Goal: Communication & Community: Answer question/provide support

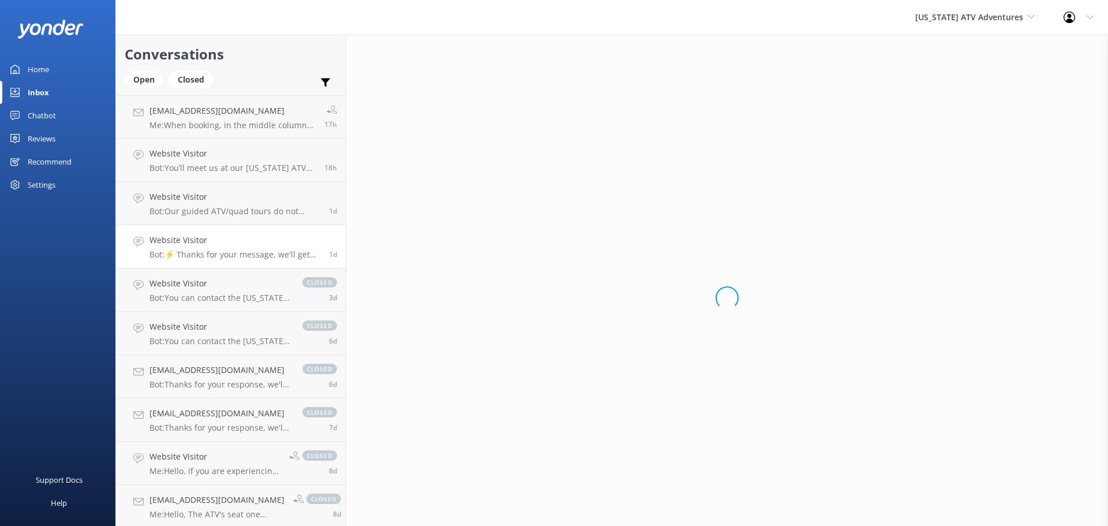
click at [222, 247] on div "Website Visitor Bot: ⚡ Thanks for your message, we'll get back to you as soon a…" at bounding box center [234, 246] width 171 height 25
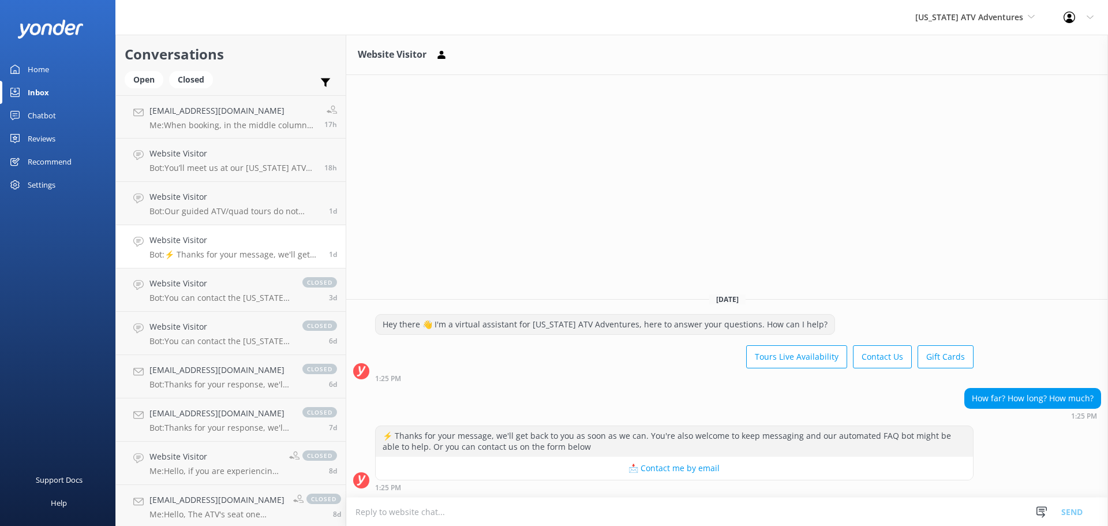
click at [869, 507] on textarea at bounding box center [727, 511] width 762 height 28
click at [227, 162] on div "Website Visitor Bot: You’ll meet us at our [US_STATE] ATV Adventures office at …" at bounding box center [232, 159] width 166 height 25
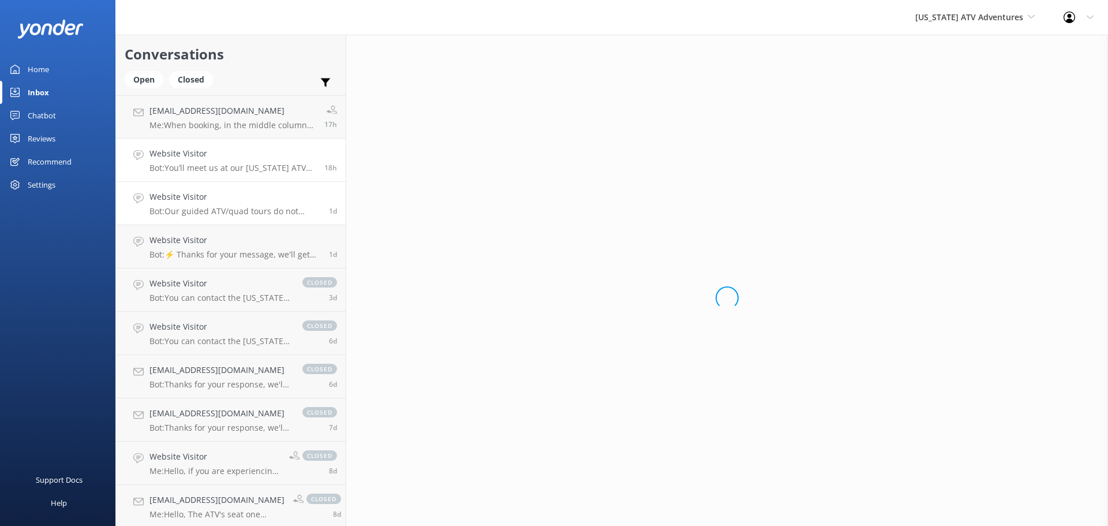
click at [255, 220] on link "Website Visitor Bot: Our guided ATV/quad tours do not include vortex locations.…" at bounding box center [231, 203] width 230 height 43
click at [275, 217] on link "Website Visitor Bot: Our guided ATV/quad tours do not include vortex locations.…" at bounding box center [231, 203] width 230 height 43
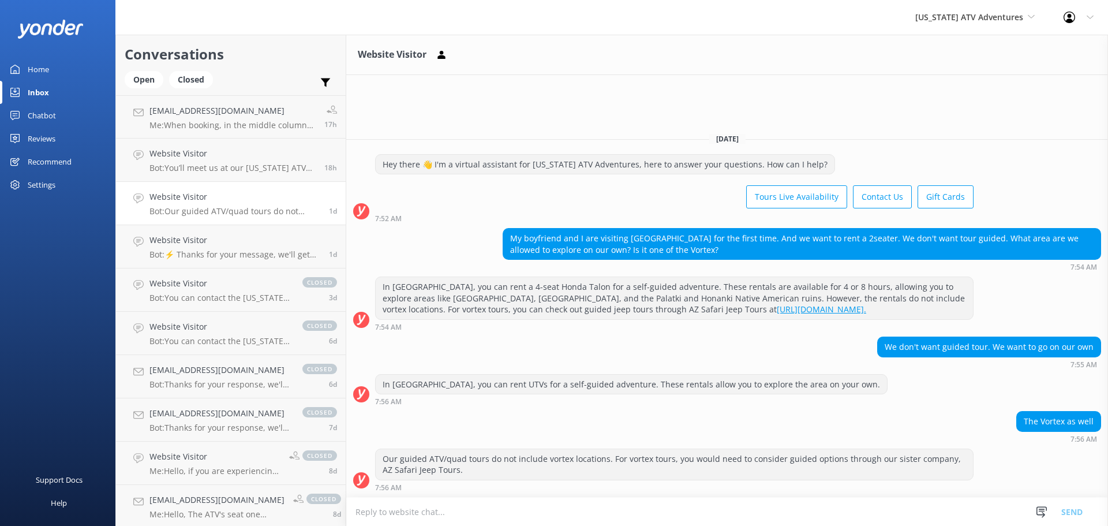
click at [813, 522] on textarea at bounding box center [727, 511] width 762 height 28
type textarea "Y"
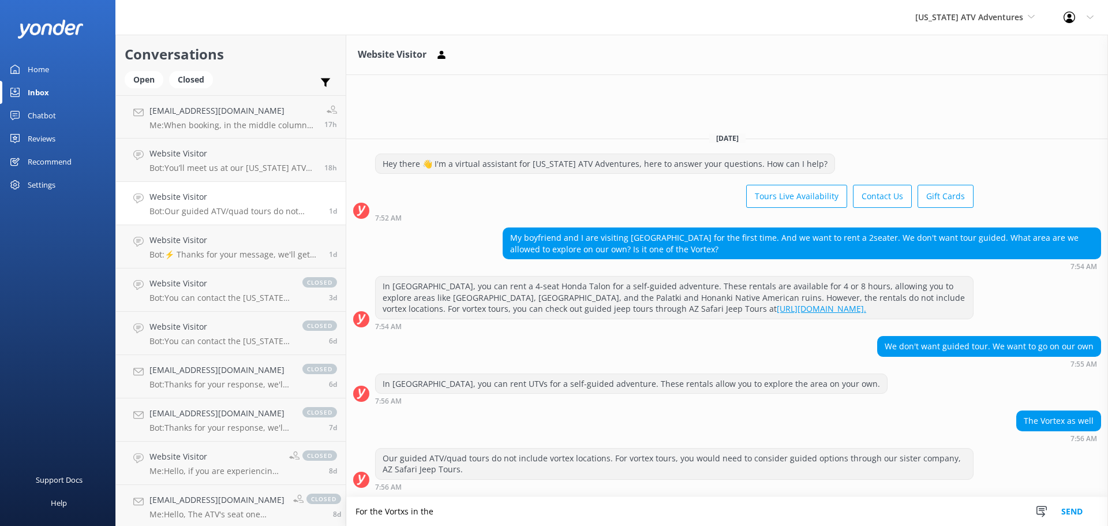
click at [400, 517] on textarea "For the Vortxs in the" at bounding box center [727, 511] width 762 height 29
drag, startPoint x: 473, startPoint y: 514, endPoint x: 419, endPoint y: 513, distance: 53.7
click at [419, 513] on textarea "For the Vortex's in the" at bounding box center [727, 511] width 762 height 29
click at [705, 510] on textarea "For the Vortex's you may be interested in visiting most are accessible on pavem…" at bounding box center [727, 511] width 762 height 29
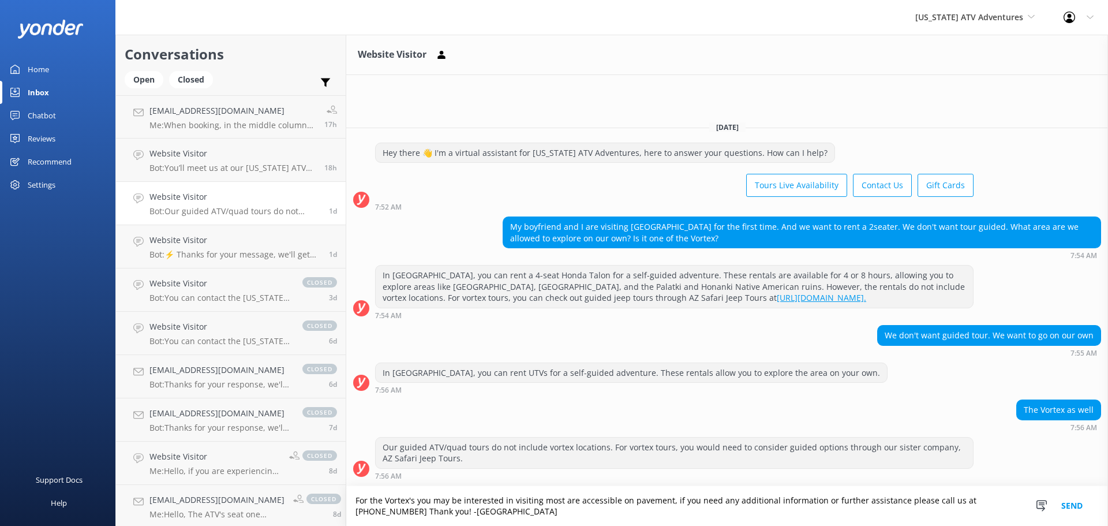
type textarea "For the Vortex's you may be interested in visiting most are accessible on pavem…"
click at [1068, 509] on button "Send" at bounding box center [1071, 506] width 43 height 40
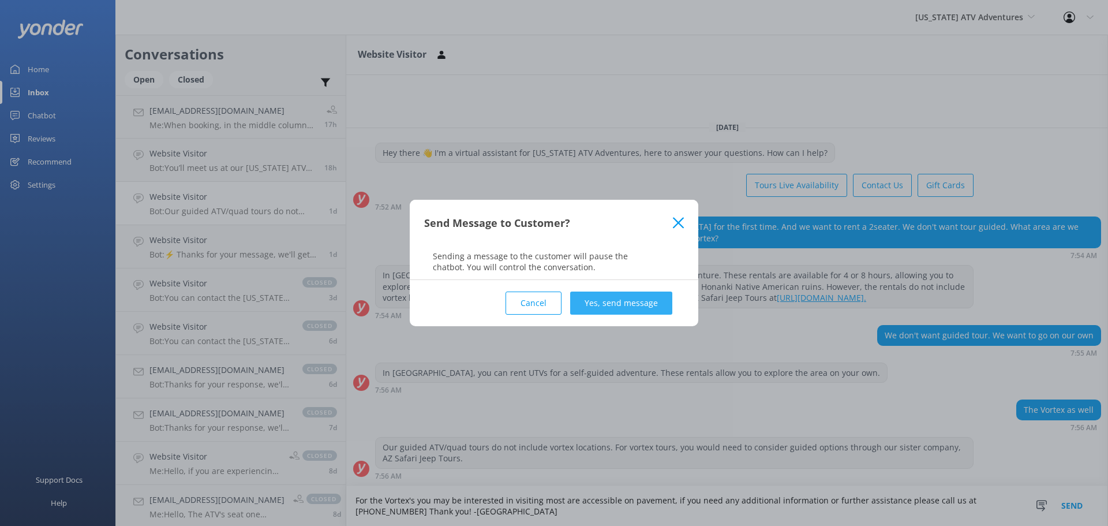
click at [608, 299] on button "Yes, send message" at bounding box center [621, 302] width 102 height 23
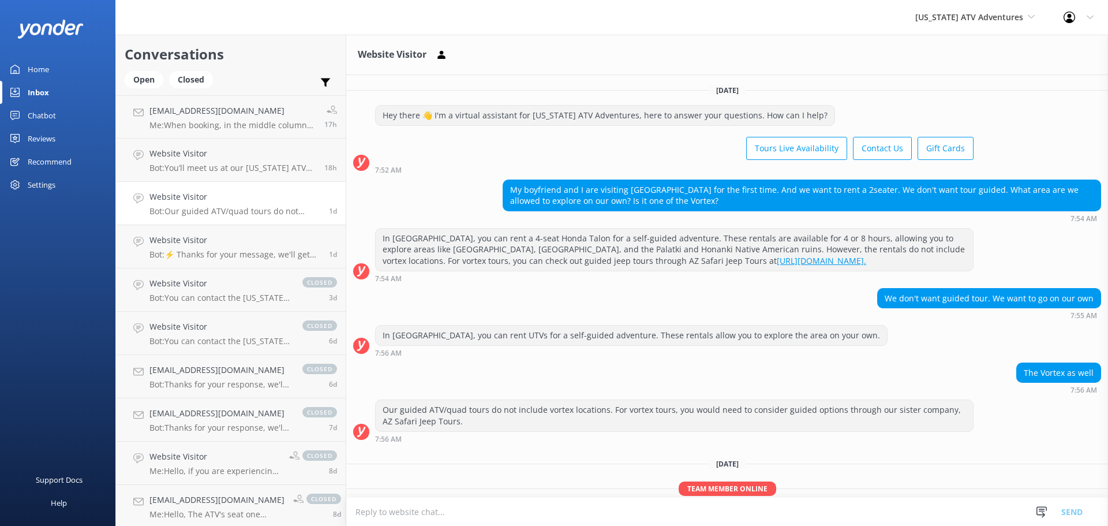
scroll to position [59, 0]
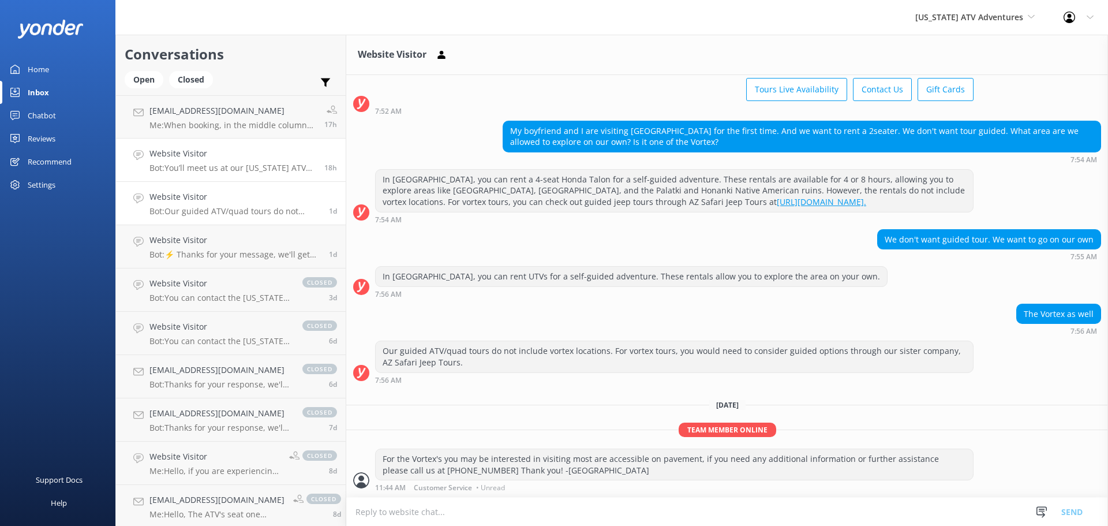
click at [231, 177] on link "Website Visitor Bot: You’ll meet us at our Arizona ATV Adventures office at 307…" at bounding box center [231, 159] width 230 height 43
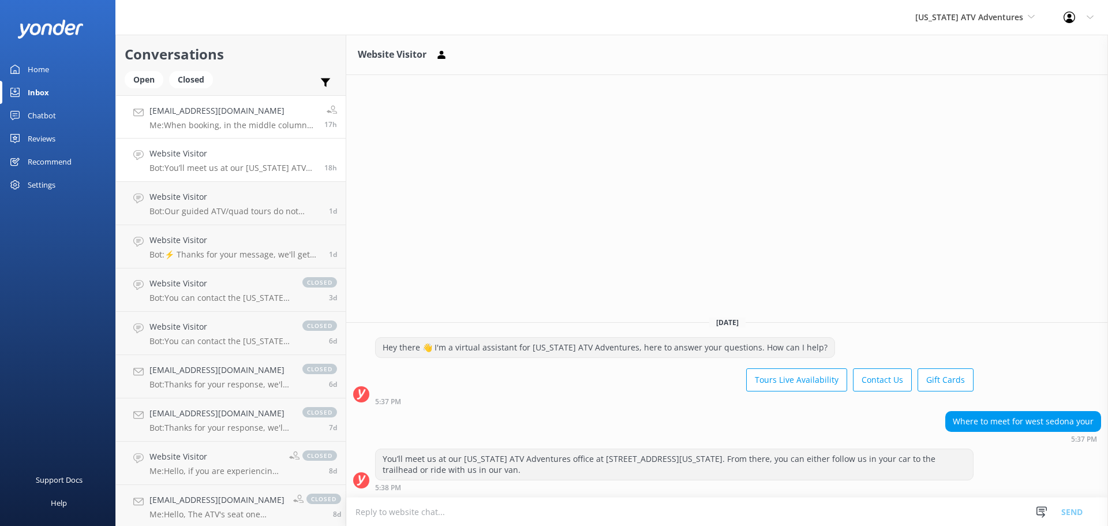
click at [265, 118] on div "IDONKINA@YAHOO.COM Me: When booking, in the middle column underneath the $10 St…" at bounding box center [232, 116] width 166 height 25
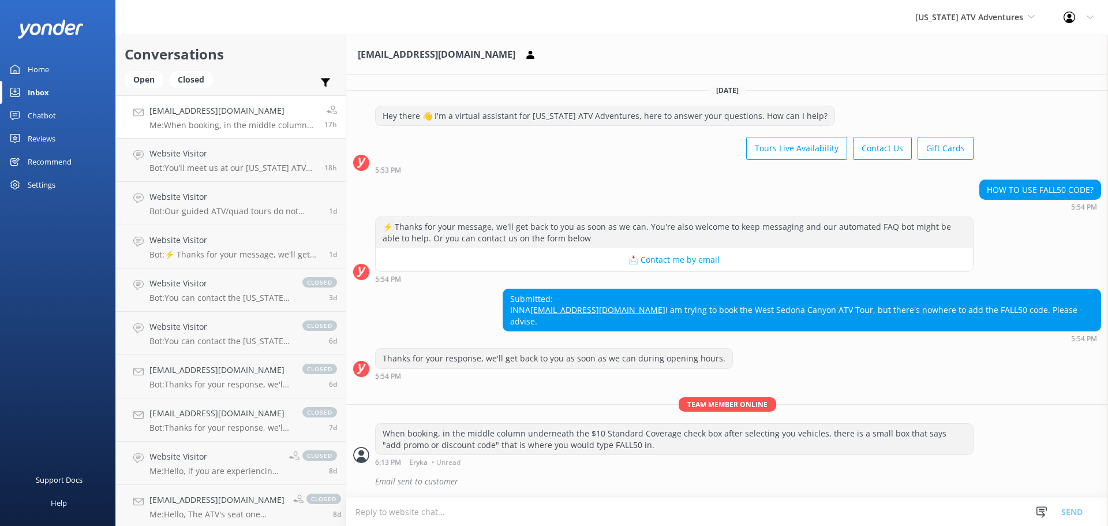
scroll to position [11, 0]
click at [769, 509] on textarea at bounding box center [727, 511] width 762 height 28
click at [678, 502] on textarea at bounding box center [727, 511] width 762 height 28
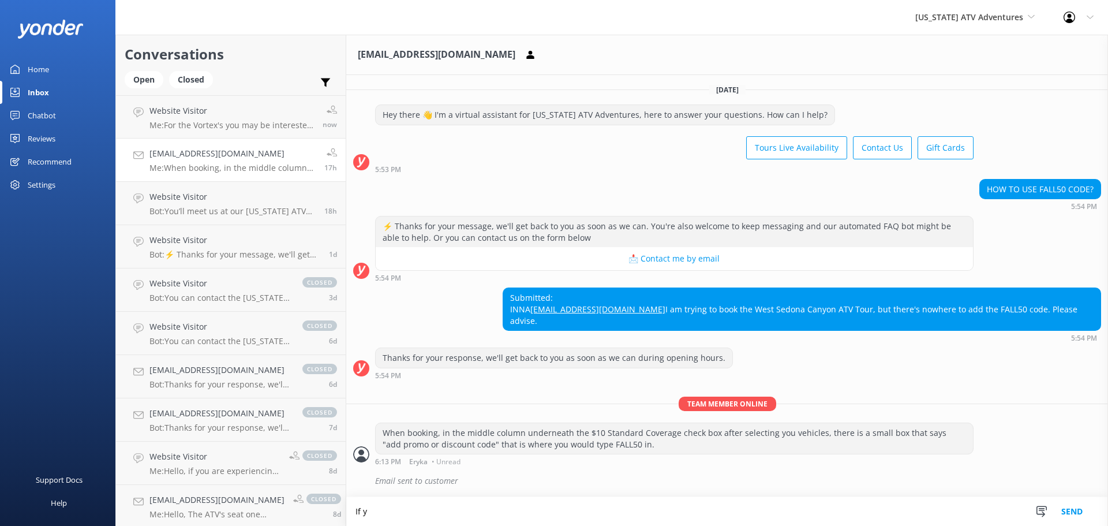
scroll to position [12, 0]
type textarea "If you need any further assistance or have any additional assistance please giv…"
click at [1075, 512] on button "Send" at bounding box center [1071, 511] width 43 height 29
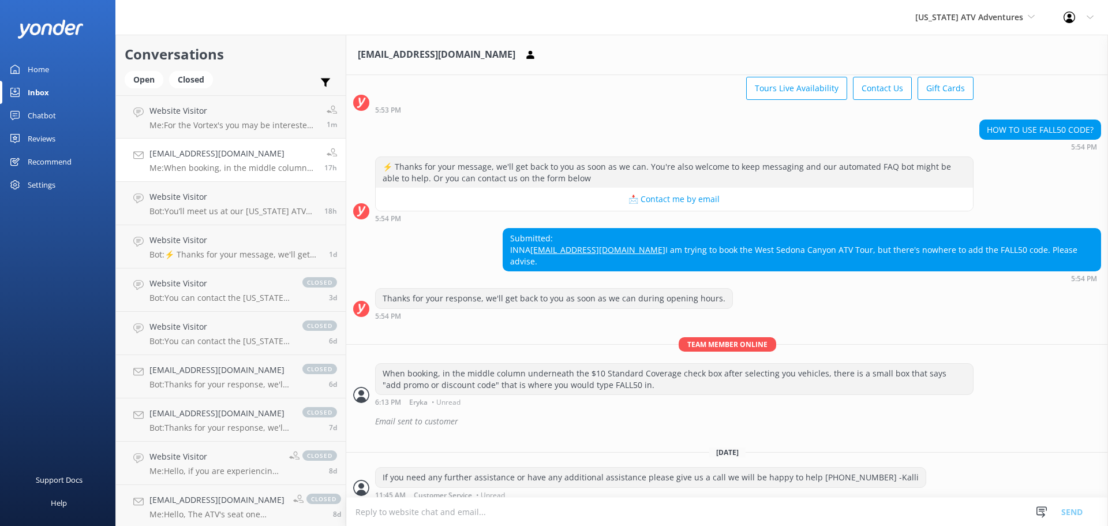
scroll to position [78, 0]
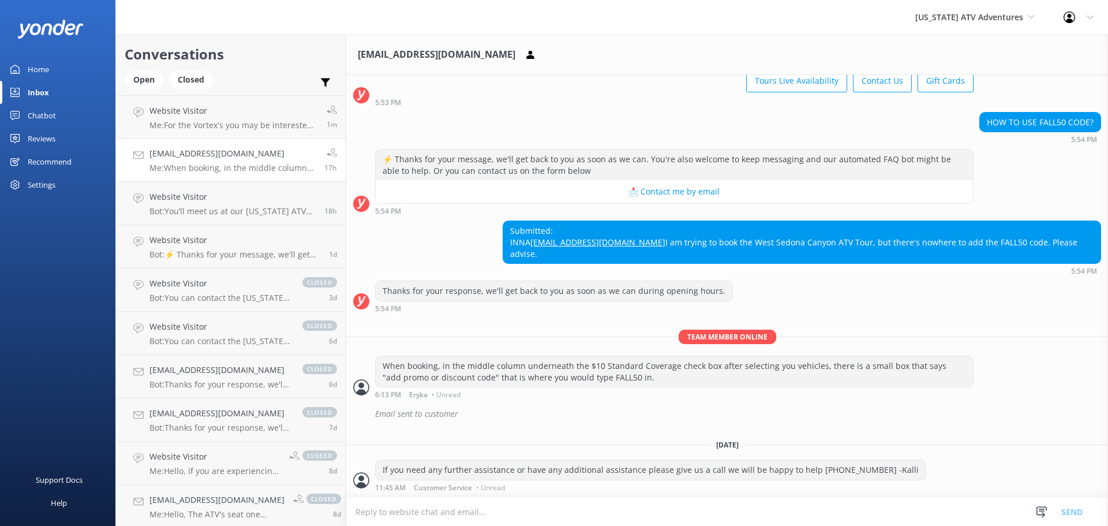
click at [479, 509] on textarea at bounding box center [727, 511] width 762 height 28
click at [356, 509] on textarea "additional questions" at bounding box center [727, 511] width 762 height 29
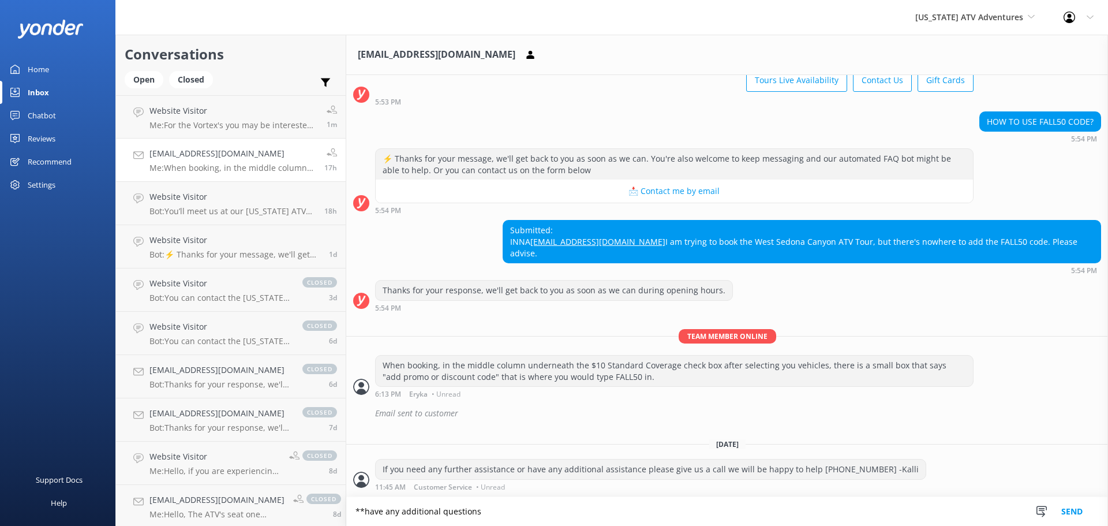
click at [498, 517] on textarea "**have any additional questions" at bounding box center [727, 511] width 762 height 29
type textarea "**have any additional questions please give us a call..."
click at [1076, 517] on button "Send" at bounding box center [1071, 511] width 43 height 29
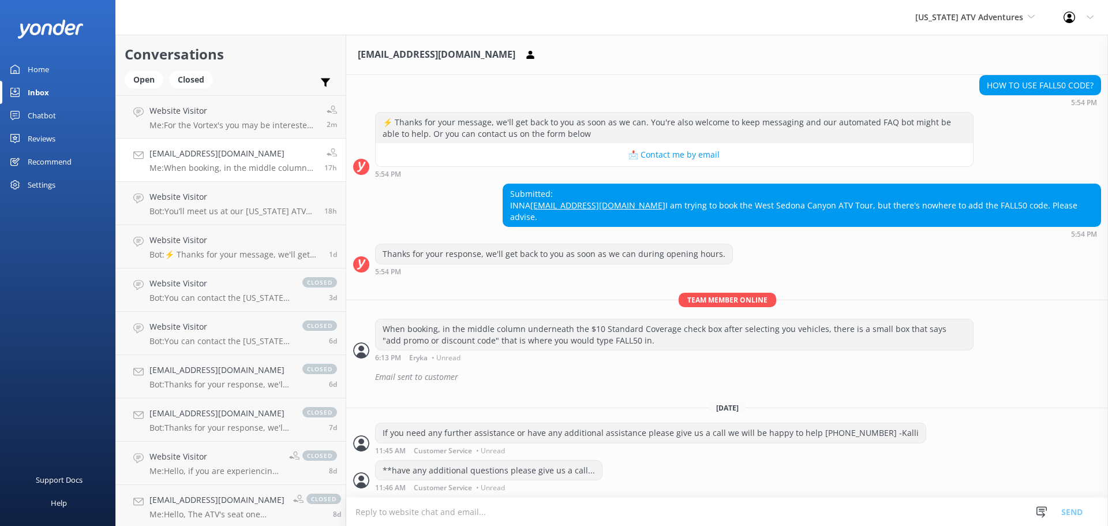
scroll to position [116, 0]
click at [248, 136] on link "Website Visitor Me: For the Vortex's you may be interested in visiting most are…" at bounding box center [231, 116] width 230 height 43
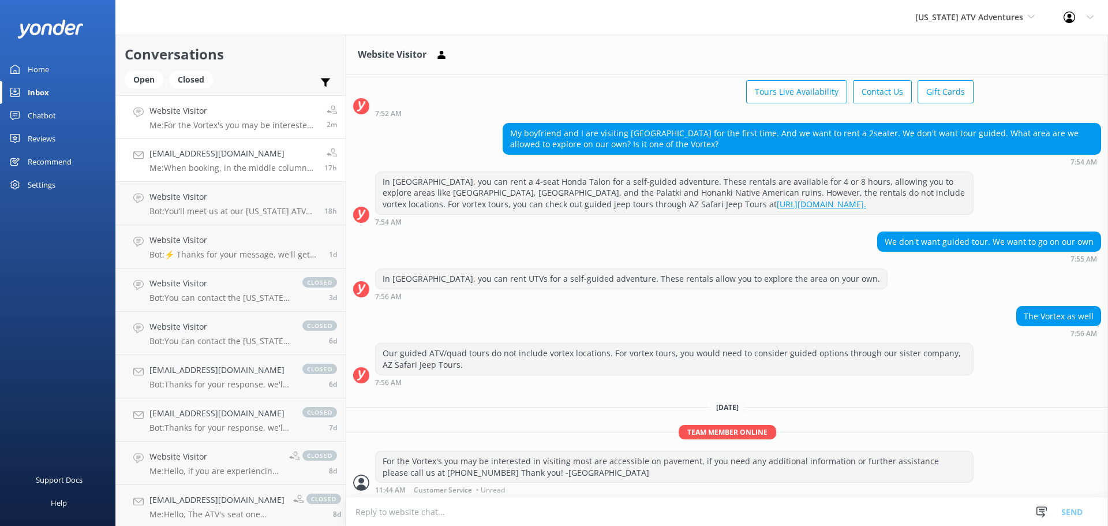
scroll to position [59, 0]
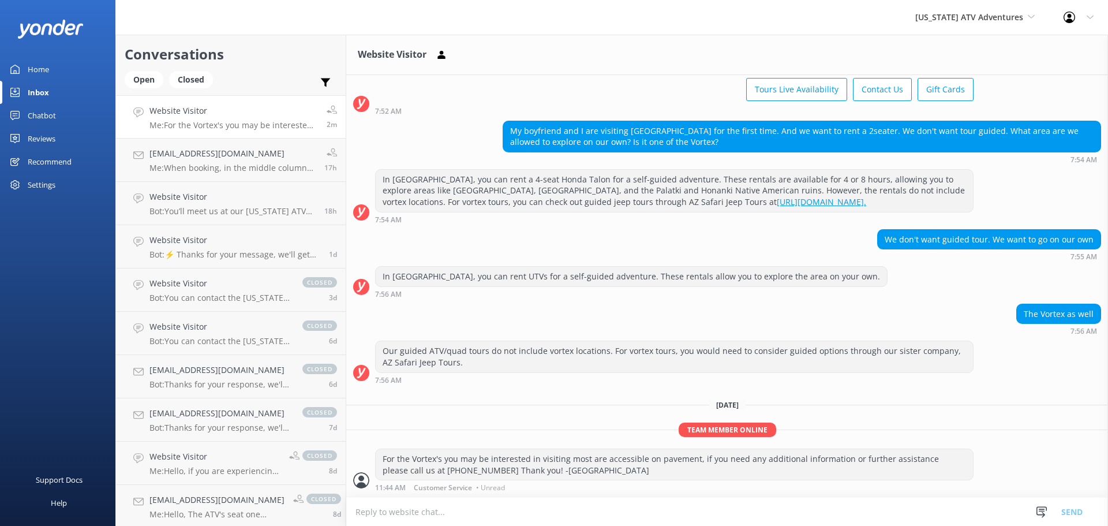
click at [995, 7] on div "Arizona ATV Adventures Sedona Off-Road Center Arizona Safari Jeep Tours Arizona…" at bounding box center [975, 17] width 148 height 35
click at [971, 42] on link "[GEOGRAPHIC_DATA]" at bounding box center [958, 49] width 115 height 28
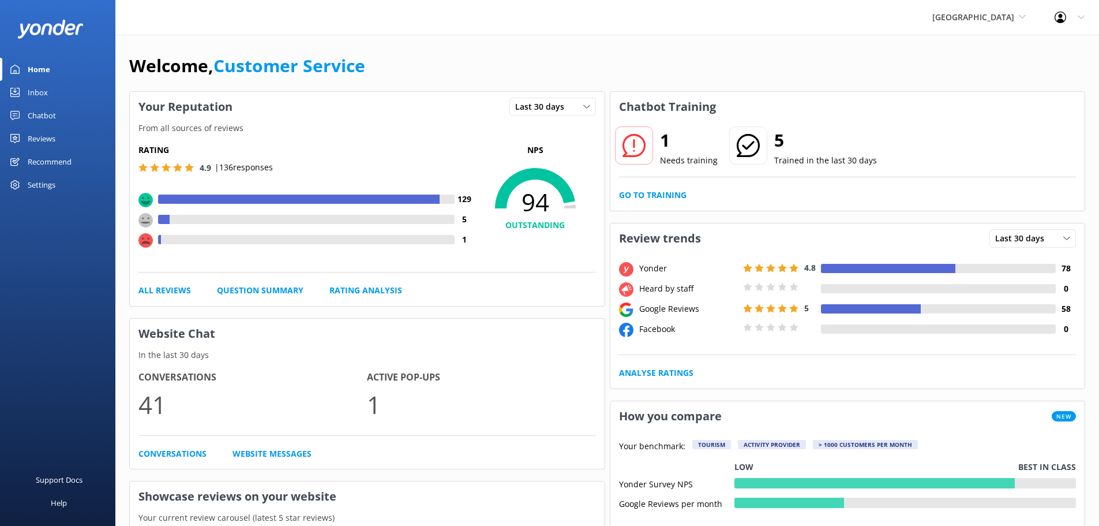
click at [53, 96] on link "Inbox" at bounding box center [57, 92] width 115 height 23
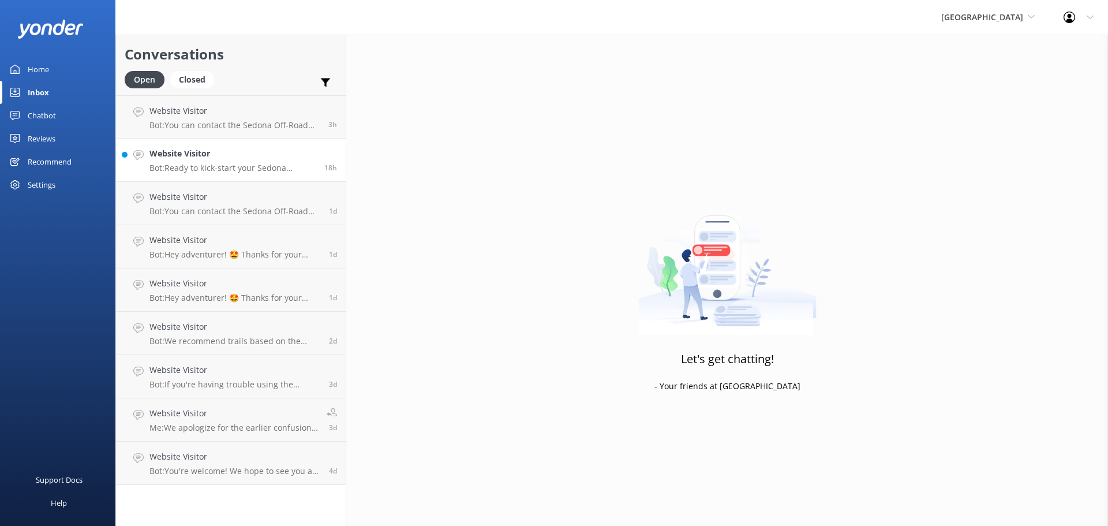
click at [245, 149] on h4 "Website Visitor" at bounding box center [232, 153] width 166 height 13
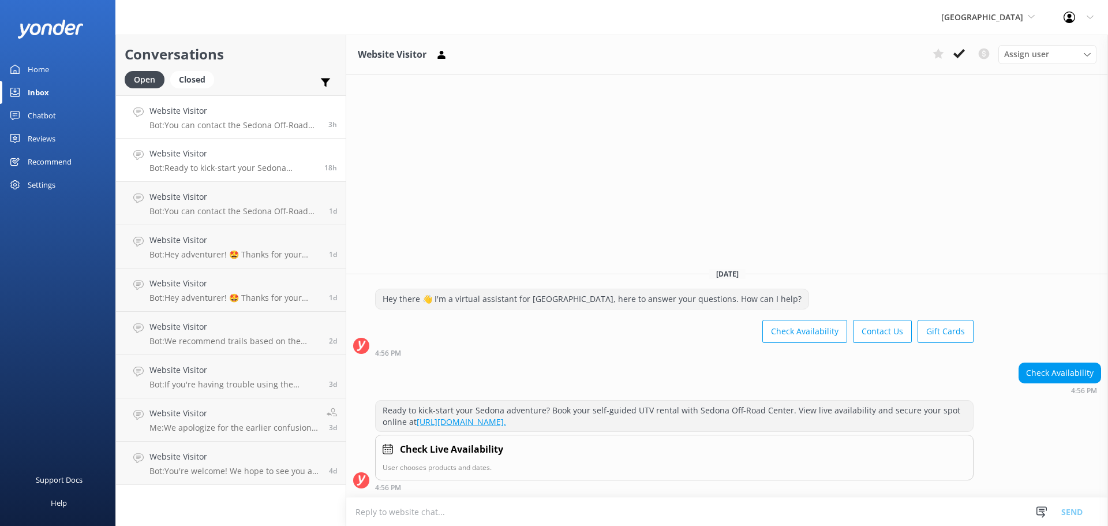
click at [187, 123] on p "Bot: You can contact the Sedona Off-Road Center team at (928) 284-4735 or email…" at bounding box center [234, 125] width 170 height 10
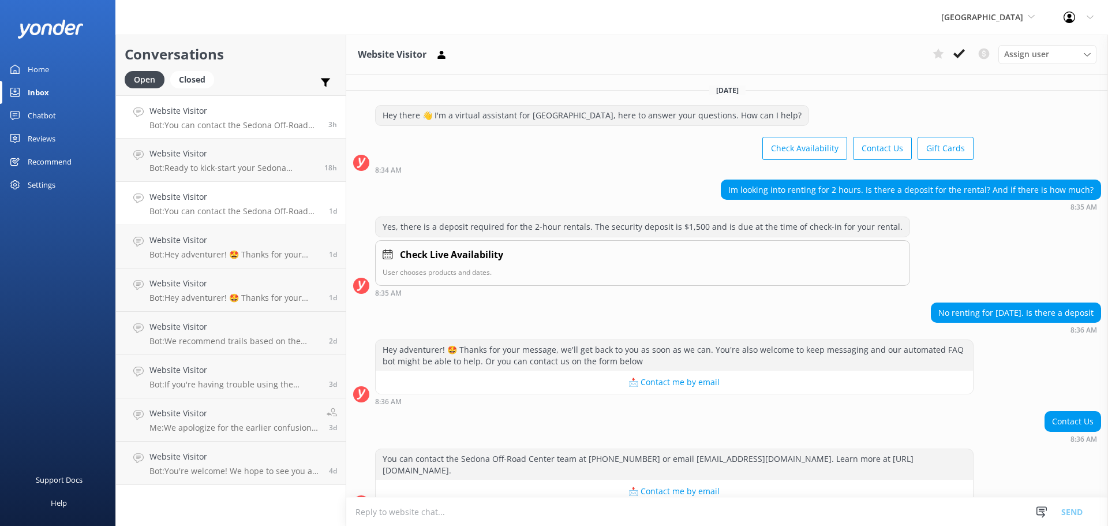
click at [224, 204] on div "Website Visitor Bot: You can contact the Sedona Off-Road Center team at (928) 2…" at bounding box center [234, 202] width 171 height 25
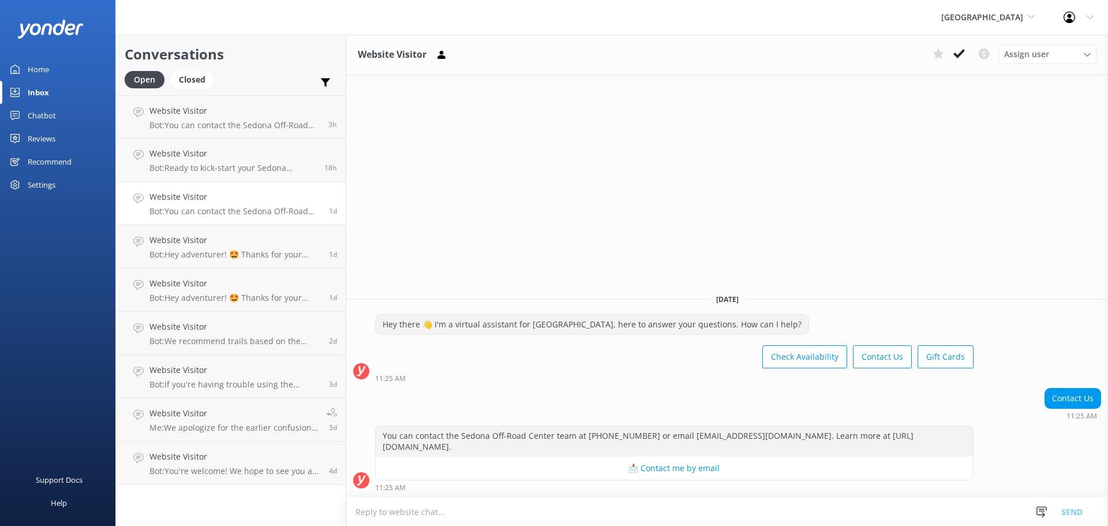
click at [45, 150] on div "Recommend" at bounding box center [50, 161] width 44 height 23
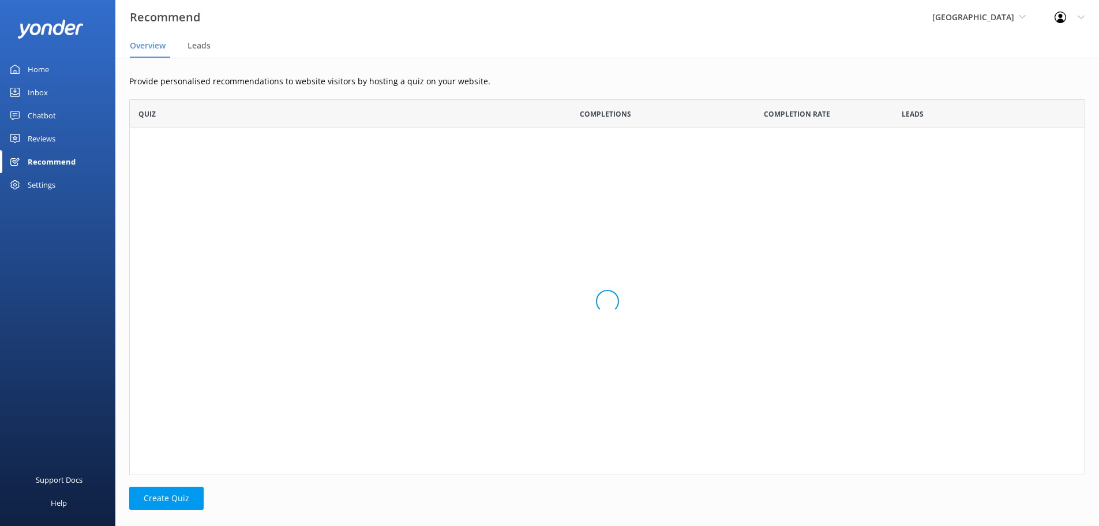
scroll to position [367, 947]
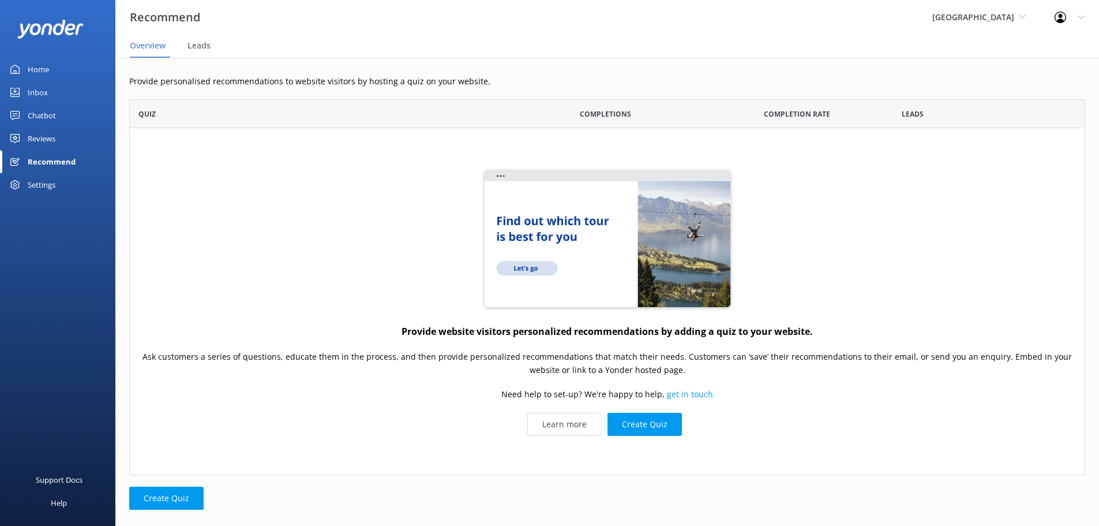
click at [54, 138] on div "Reviews" at bounding box center [42, 138] width 28 height 23
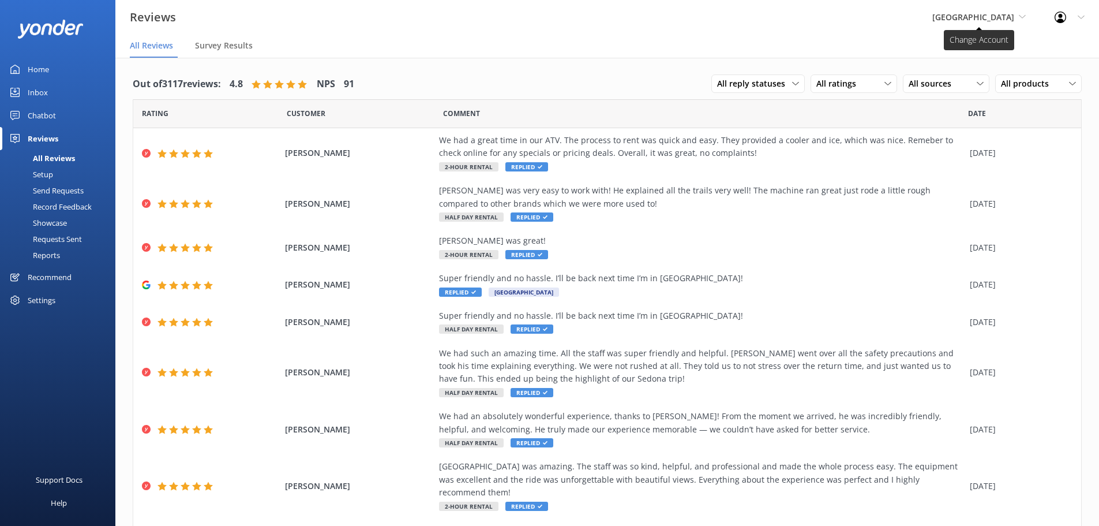
click at [952, 15] on span "[GEOGRAPHIC_DATA]" at bounding box center [973, 17] width 82 height 11
click at [960, 80] on link "[US_STATE] Safari Jeep Tours" at bounding box center [975, 76] width 115 height 28
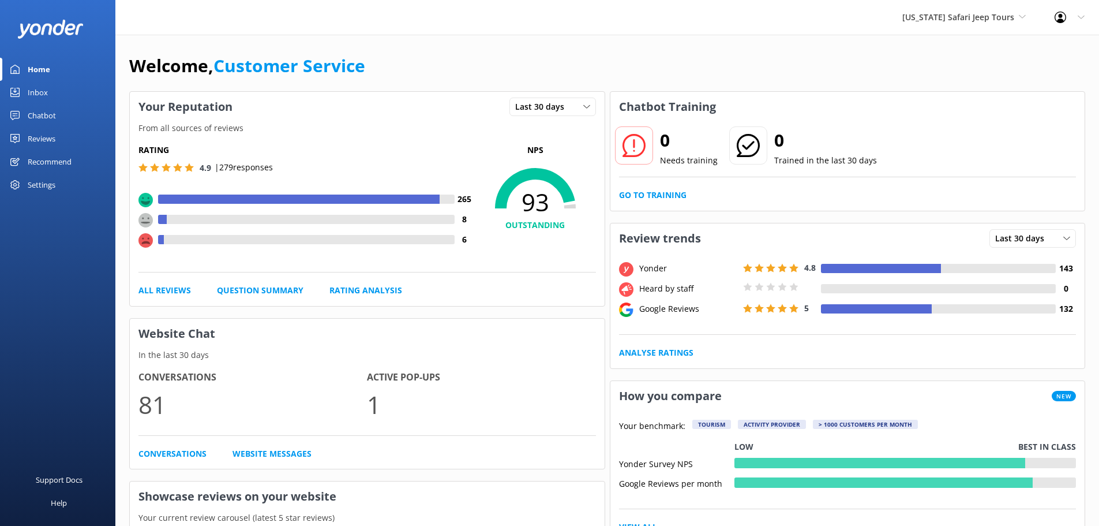
click at [53, 91] on link "Inbox" at bounding box center [57, 92] width 115 height 23
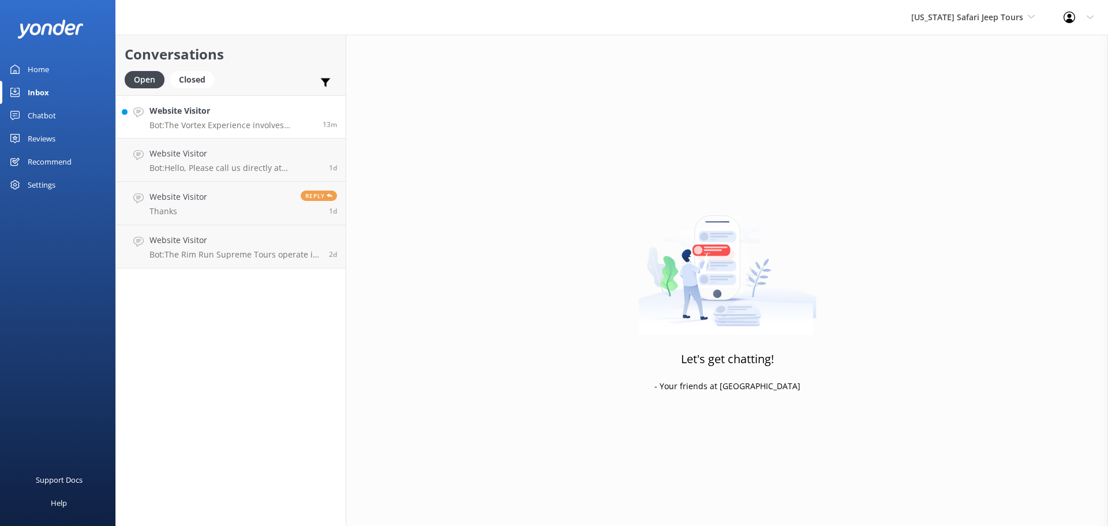
click at [284, 121] on p "Bot: The Vortex Experience involves walking and light hiking on uneven and rock…" at bounding box center [231, 125] width 164 height 10
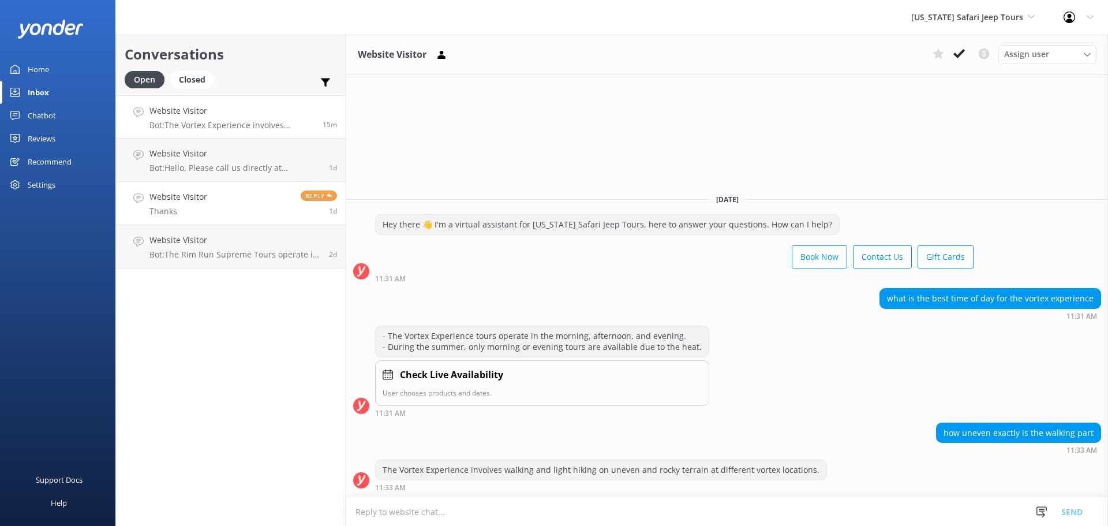
click at [208, 187] on link "Website Visitor Thanks Reply 1d" at bounding box center [231, 203] width 230 height 43
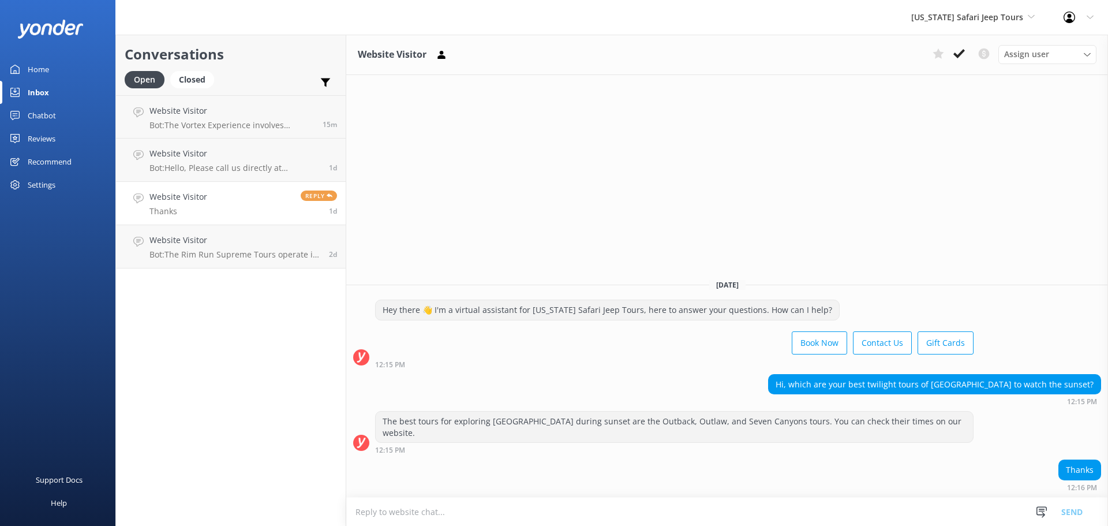
click at [928, 284] on div "[DATE] Hey there 👋 I'm a virtual assistant for [US_STATE] Safari Jeep Tours, he…" at bounding box center [727, 382] width 762 height 227
click at [243, 175] on link "Website Visitor Bot: Hello, Please call us directly at 928-282-3012 to confirm …" at bounding box center [231, 159] width 230 height 43
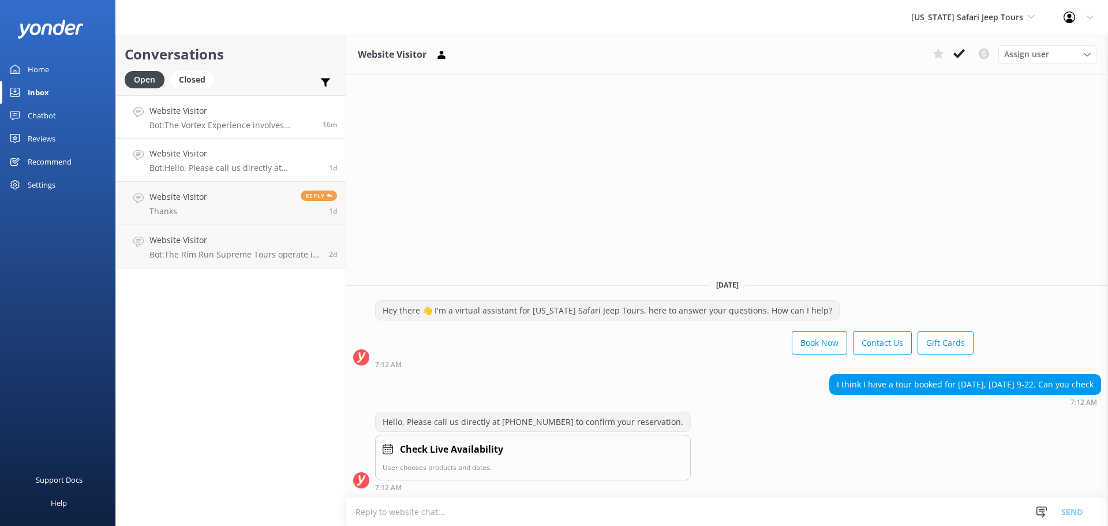
click at [197, 102] on link "Website Visitor Bot: The Vortex Experience involves walking and light hiking on…" at bounding box center [231, 116] width 230 height 43
